Goal: Task Accomplishment & Management: Use online tool/utility

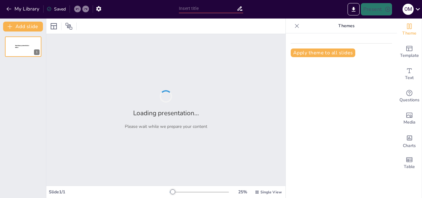
type input "La Célula: [PERSON_NAME] de la Vida y Su Función Esencial"
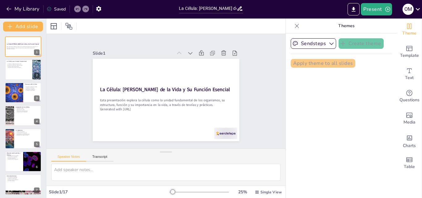
checkbox input "true"
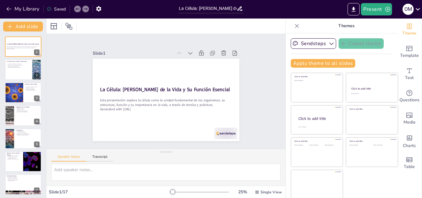
checkbox input "true"
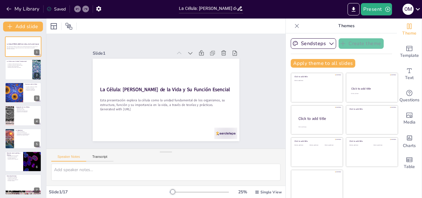
checkbox input "true"
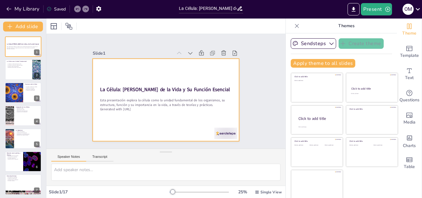
checkbox input "true"
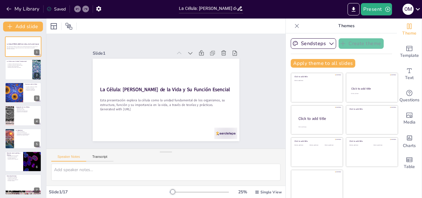
checkbox input "true"
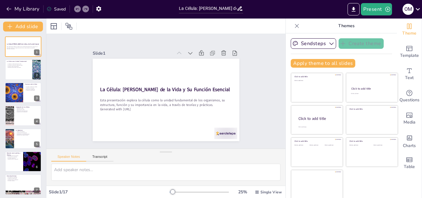
checkbox input "true"
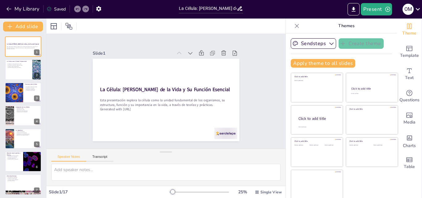
scroll to position [146, 0]
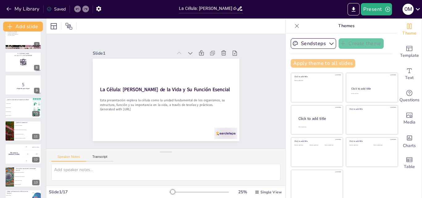
checkbox input "true"
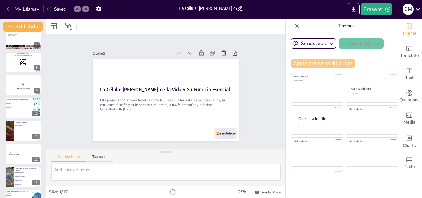
checkbox input "true"
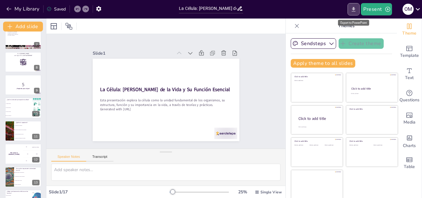
click at [357, 11] on icon "Export to PowerPoint" at bounding box center [354, 9] width 6 height 6
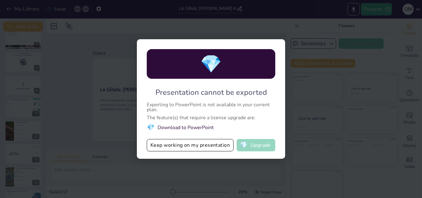
click at [247, 142] on span "💎" at bounding box center [244, 145] width 8 height 6
checkbox input "true"
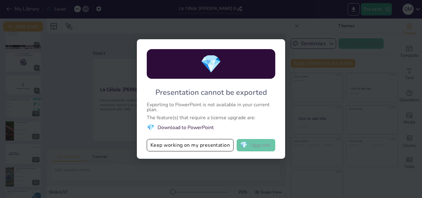
checkbox input "true"
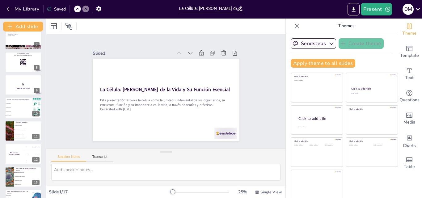
checkbox input "true"
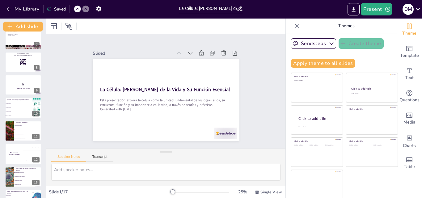
checkbox input "true"
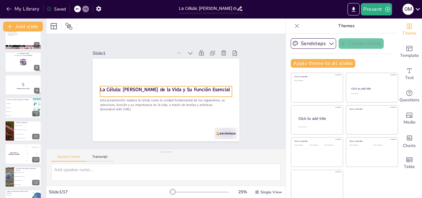
checkbox input "true"
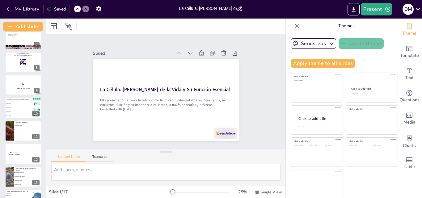
checkbox input "true"
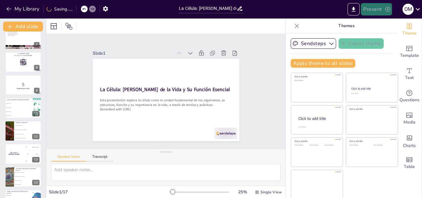
click at [387, 9] on icon "button" at bounding box center [388, 9] width 6 height 6
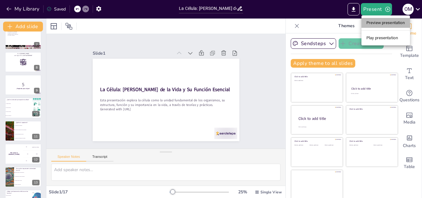
click at [385, 23] on li "Preview presentation" at bounding box center [386, 23] width 49 height 10
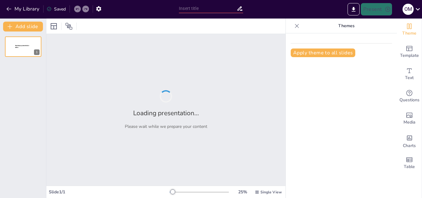
type input "La Célula: [PERSON_NAME] de la Vida y Su Función Esencial"
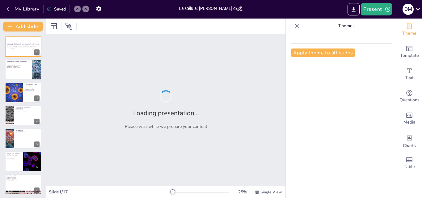
checkbox input "true"
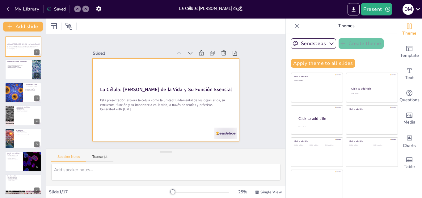
checkbox input "true"
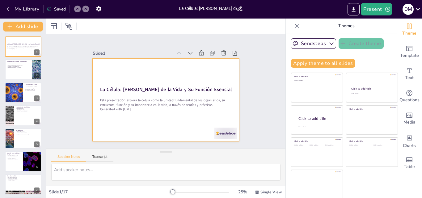
checkbox input "true"
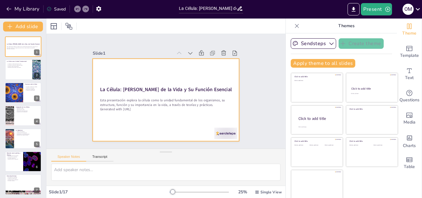
checkbox input "true"
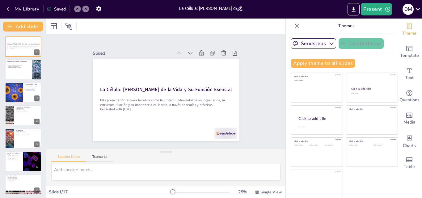
checkbox input "true"
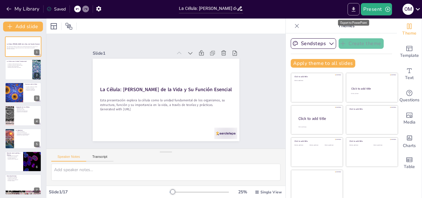
checkbox input "true"
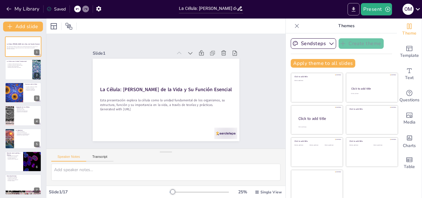
checkbox input "true"
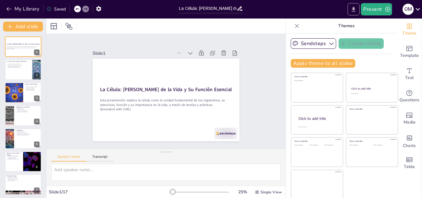
checkbox input "true"
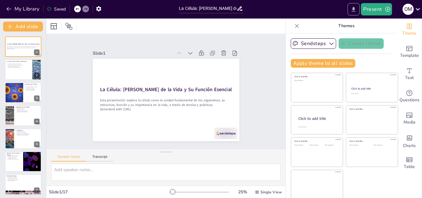
click at [118, 85] on strong "La Célula: [PERSON_NAME] de la Vida y Su Función Esencial" at bounding box center [166, 90] width 130 height 34
checkbox input "true"
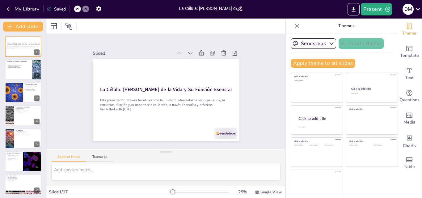
checkbox input "true"
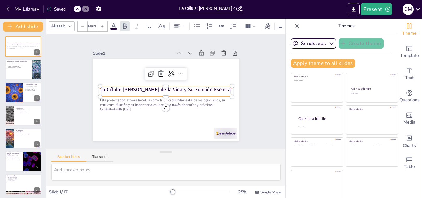
type input "48"
checkbox input "true"
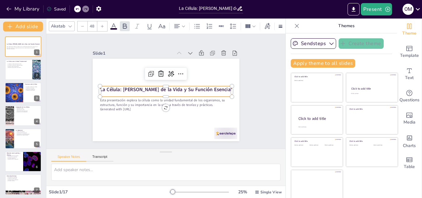
checkbox input "true"
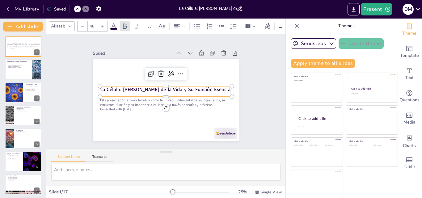
checkbox input "true"
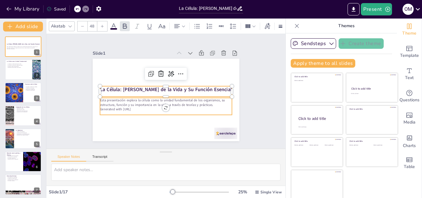
checkbox input "true"
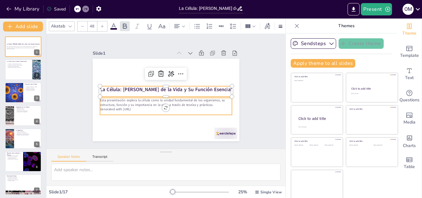
type input "--"
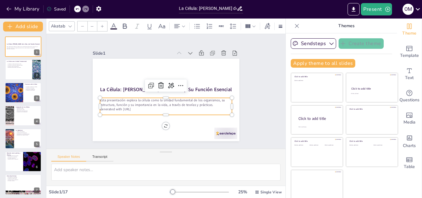
click at [135, 105] on p "Generated with [URL]" at bounding box center [155, 105] width 109 height 81
checkbox input "true"
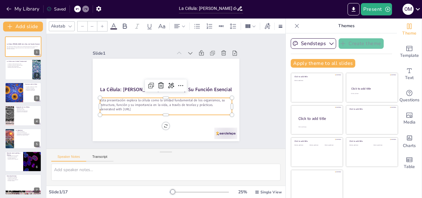
checkbox input "true"
type input "32"
checkbox input "true"
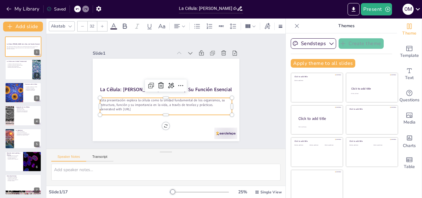
checkbox input "true"
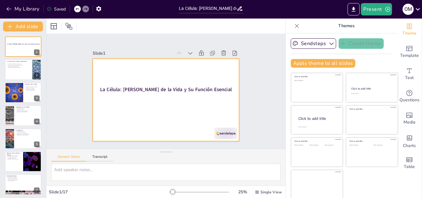
checkbox input "true"
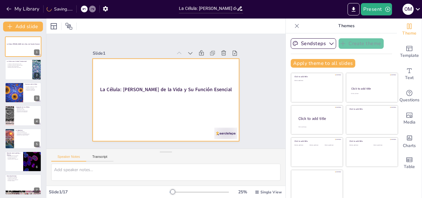
checkbox input "true"
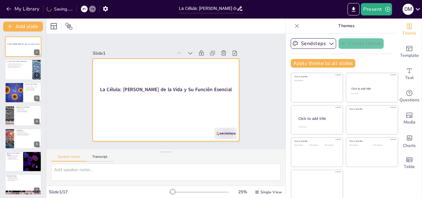
checkbox input "true"
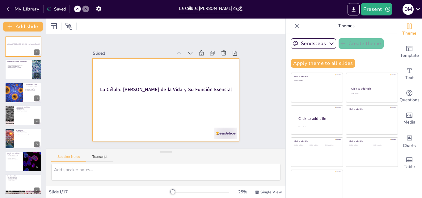
checkbox input "true"
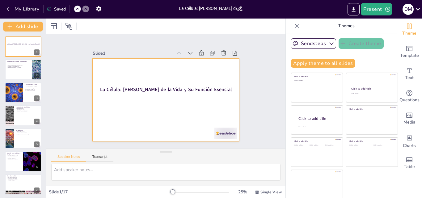
checkbox input "true"
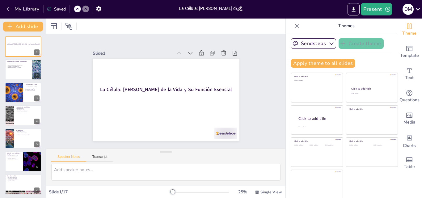
click at [76, 11] on icon at bounding box center [77, 9] width 4 height 4
checkbox input "true"
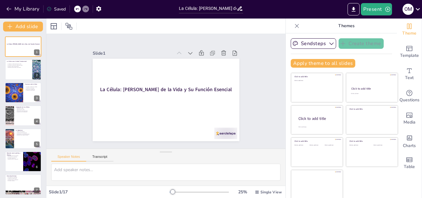
checkbox input "true"
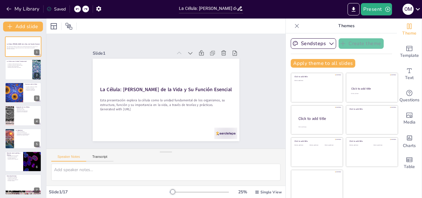
checkbox input "true"
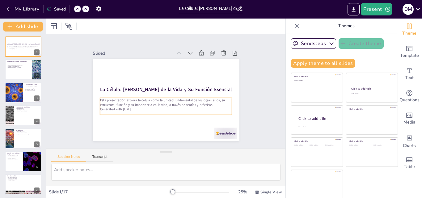
checkbox input "true"
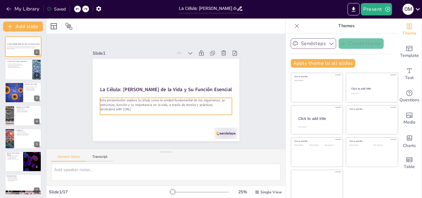
checkbox input "true"
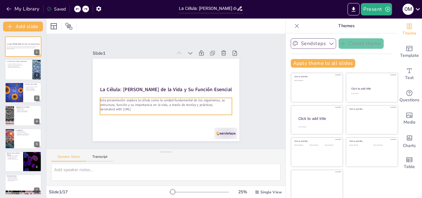
checkbox input "true"
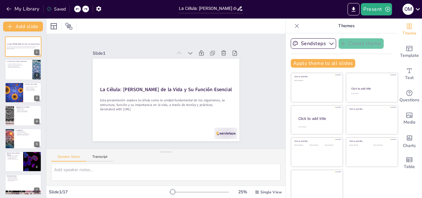
checkbox input "true"
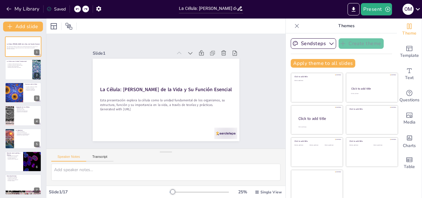
checkbox input "true"
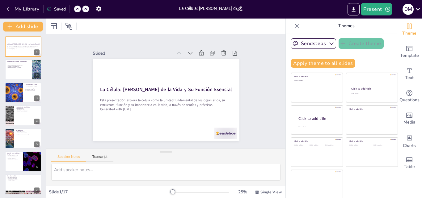
click at [258, 28] on div at bounding box center [165, 26] width 239 height 15
checkbox input "true"
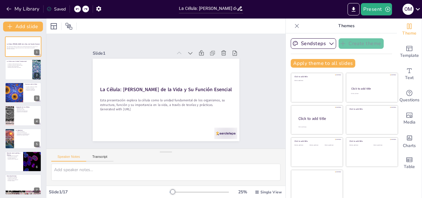
checkbox input "true"
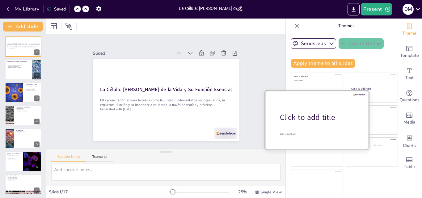
checkbox input "true"
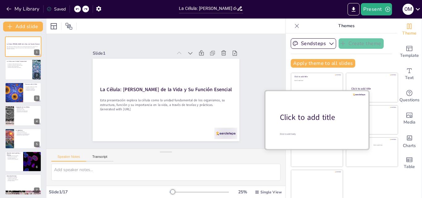
checkbox input "true"
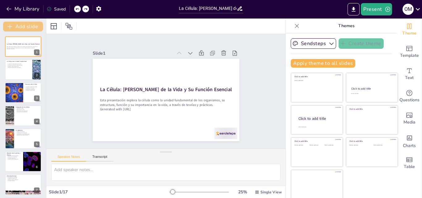
checkbox input "true"
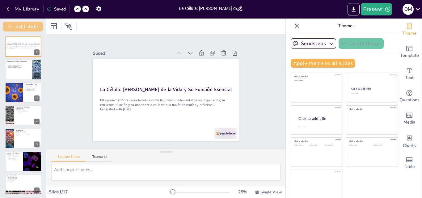
checkbox input "true"
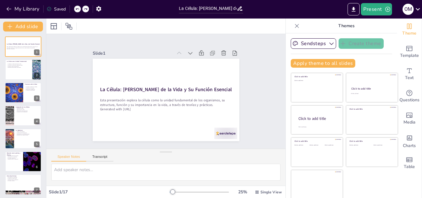
checkbox input "true"
